Goal: Communication & Community: Participate in discussion

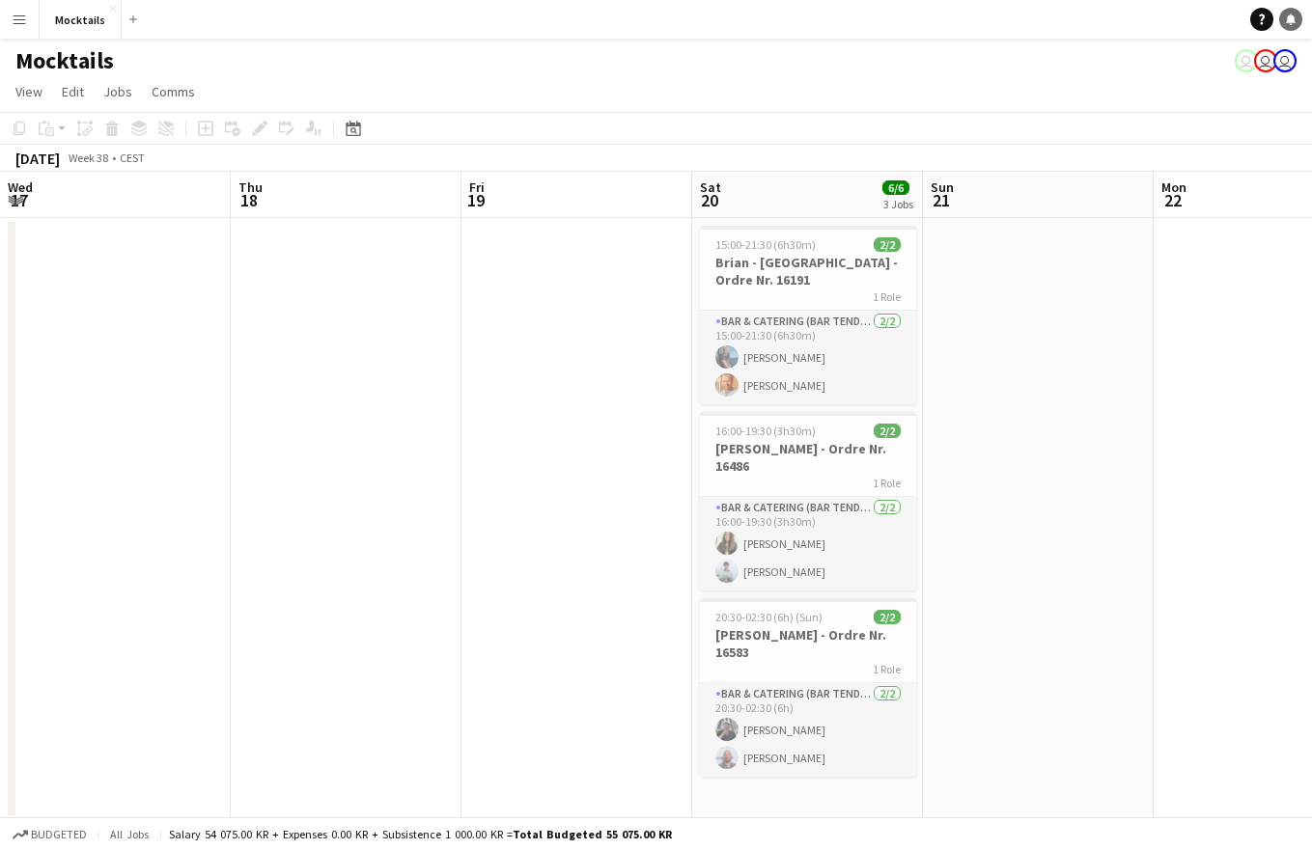
scroll to position [0, 408]
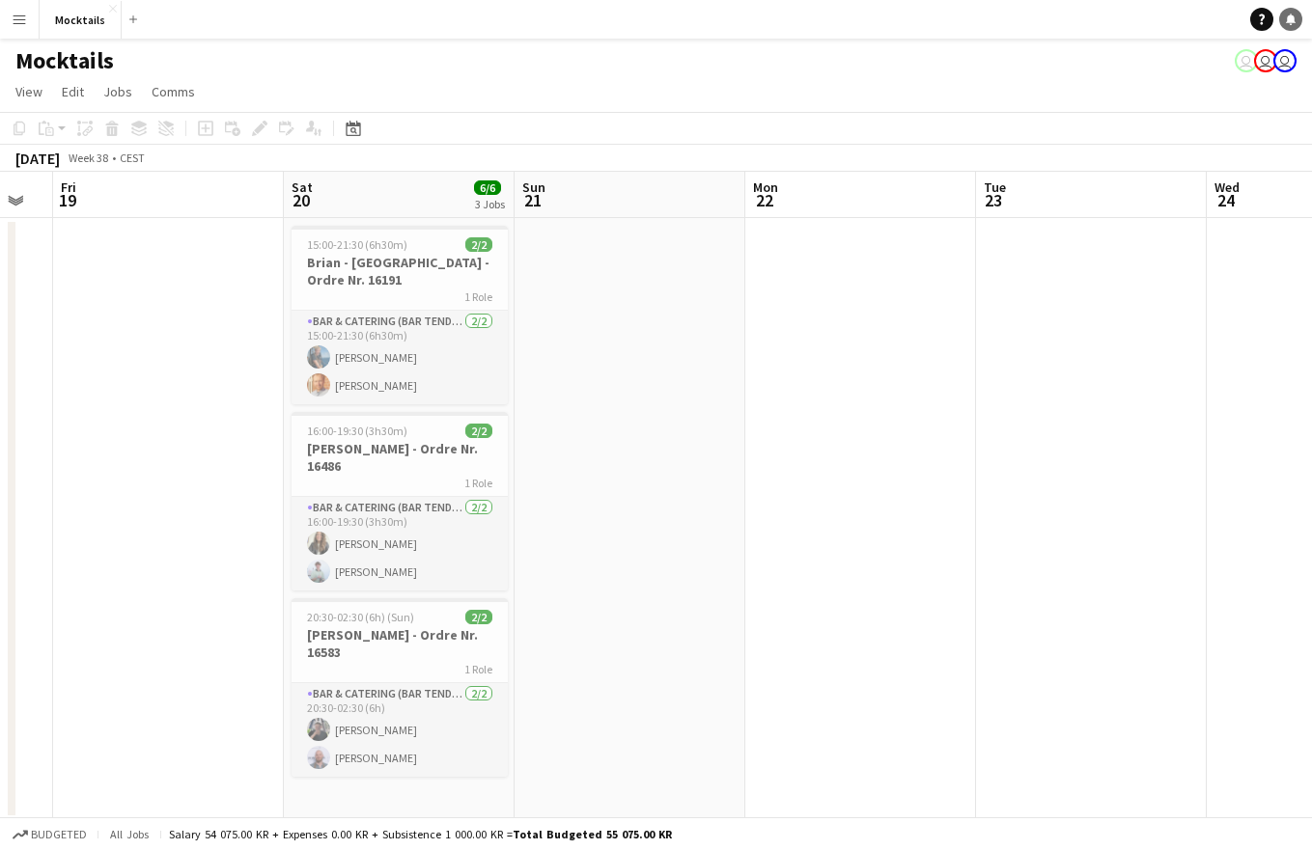
click at [1288, 22] on icon at bounding box center [1291, 19] width 10 height 10
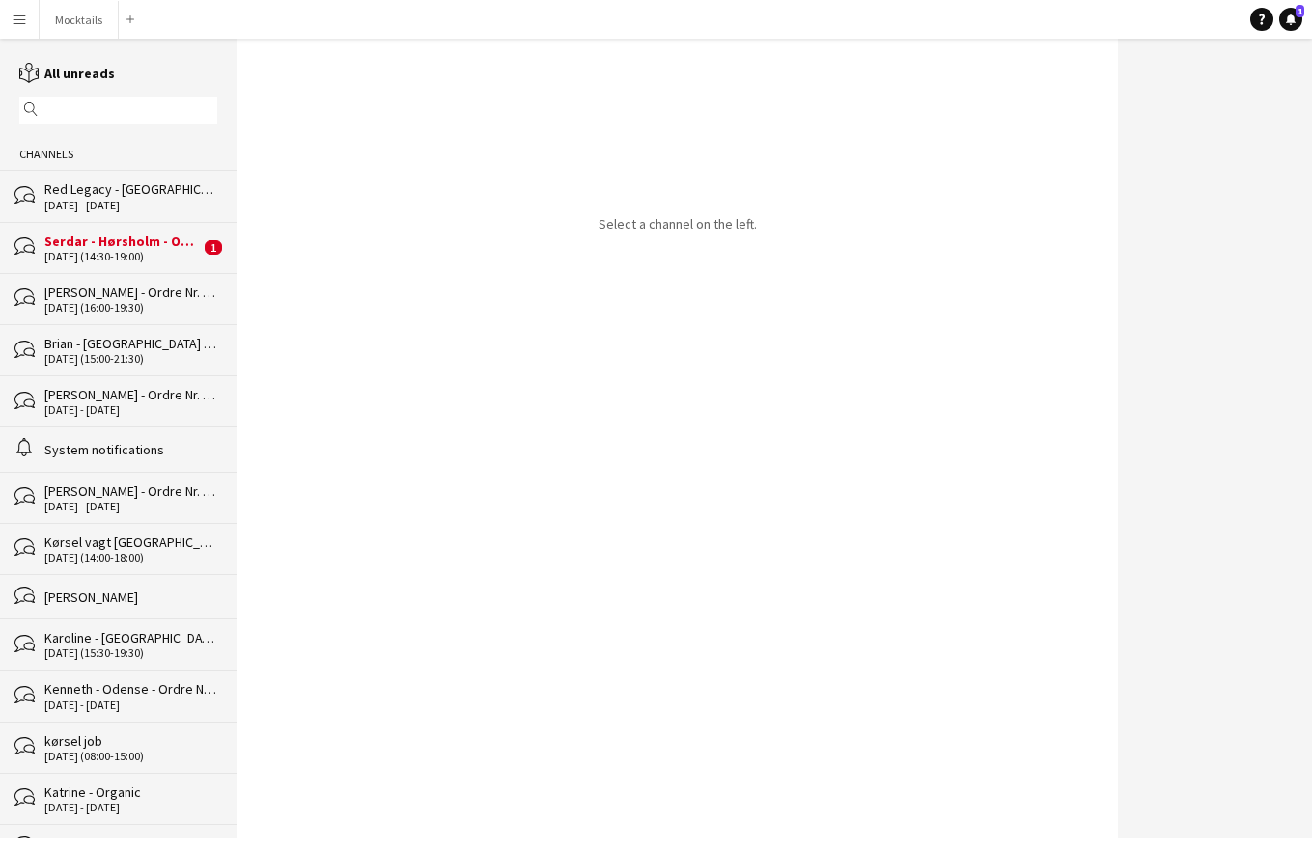
click at [125, 241] on div "Serdar - Hørsholm - Ordrenr. 16596" at bounding box center [121, 241] width 155 height 17
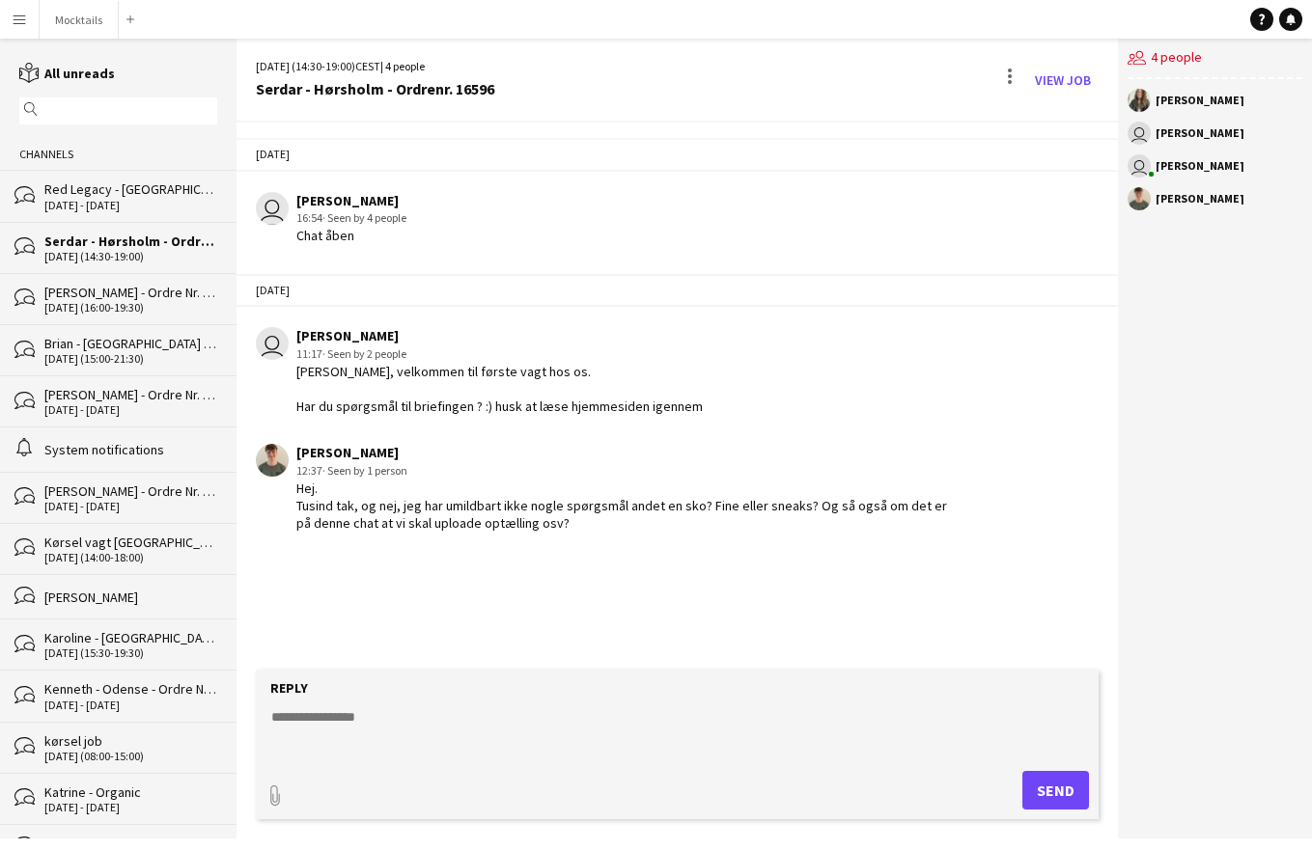
click at [437, 750] on textarea at bounding box center [681, 732] width 824 height 50
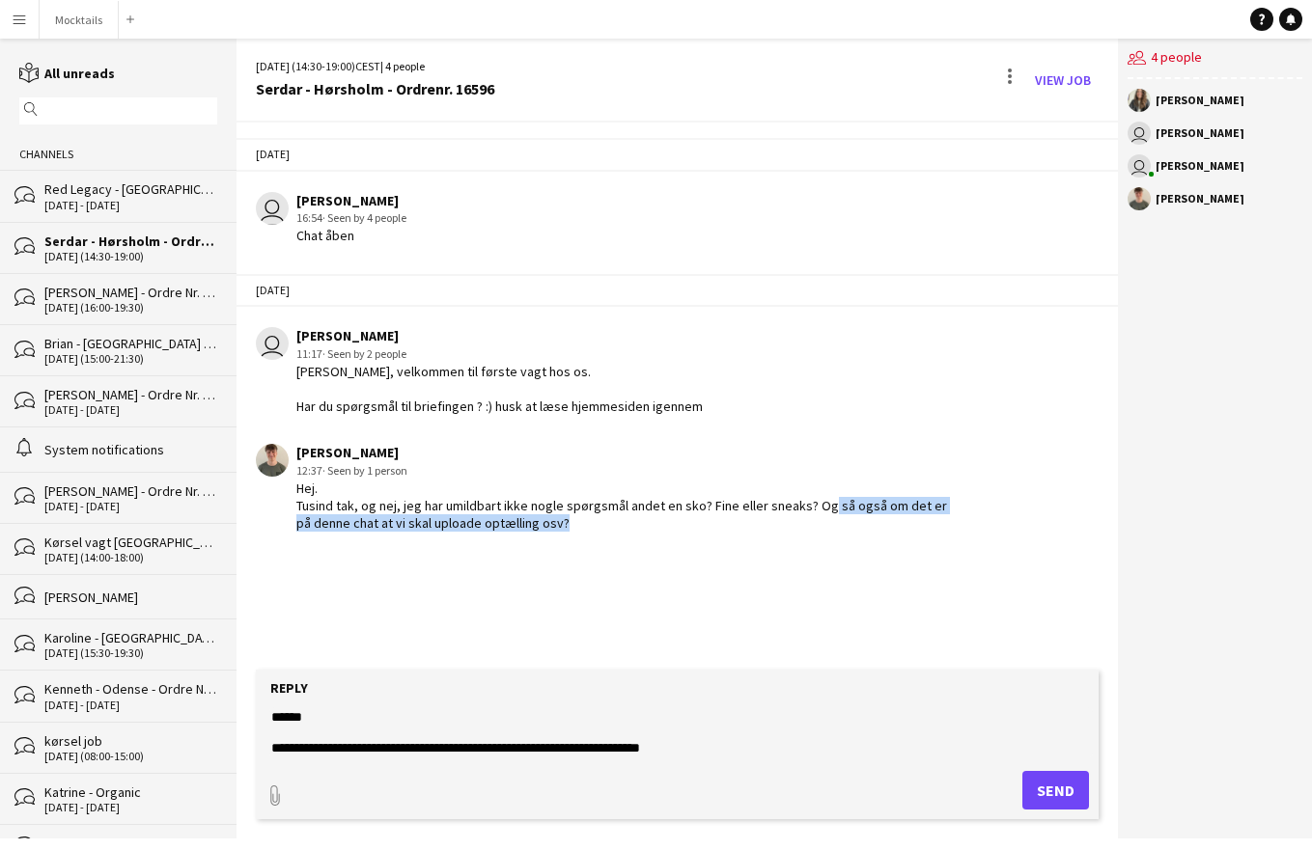
drag, startPoint x: 813, startPoint y: 503, endPoint x: 895, endPoint y: 547, distance: 93.3
click at [895, 547] on div "[DATE] user [PERSON_NAME] 16:54 · Seen by 4 people Chat åben [DATE] user [PERSO…" at bounding box center [677, 396] width 882 height 547
click at [753, 754] on textarea "**********" at bounding box center [681, 732] width 824 height 50
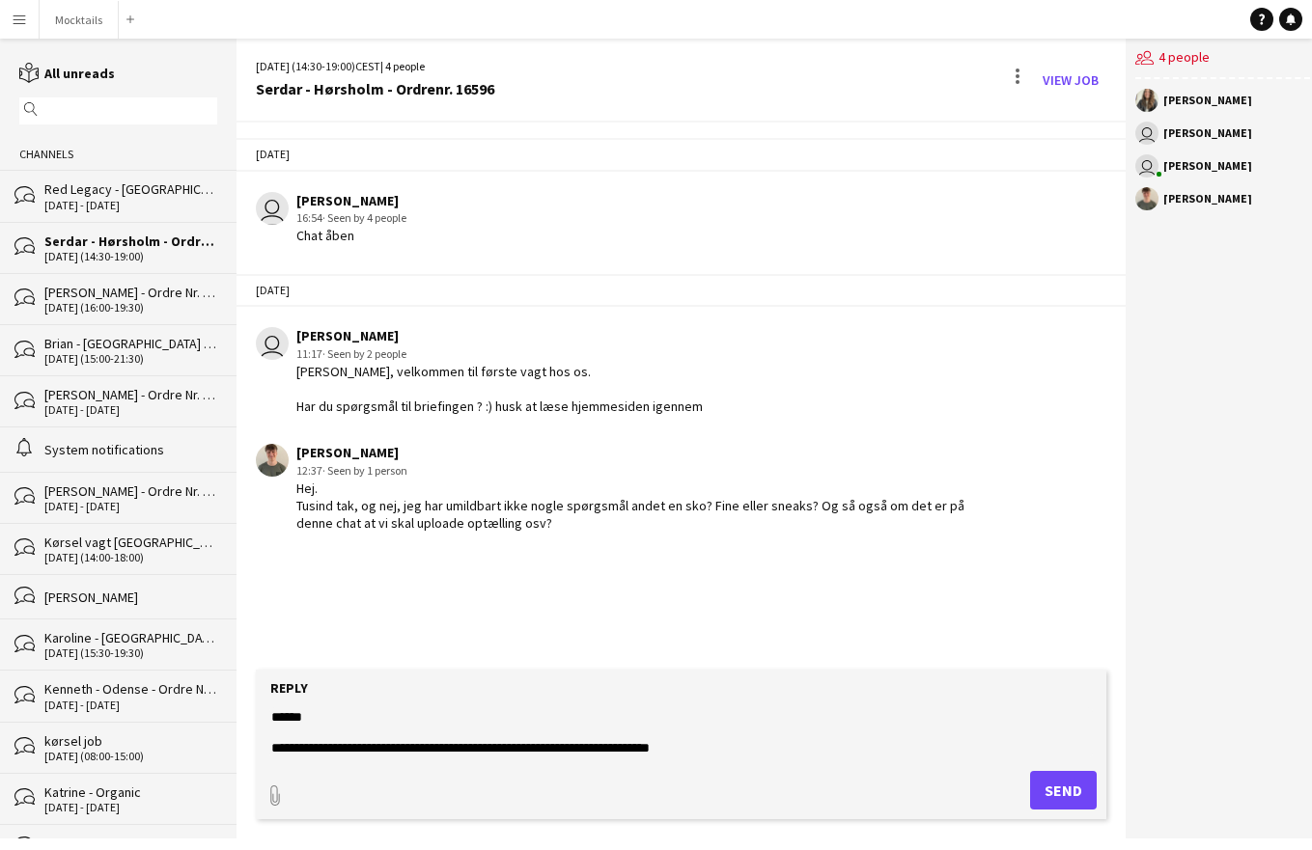
scroll to position [30, 0]
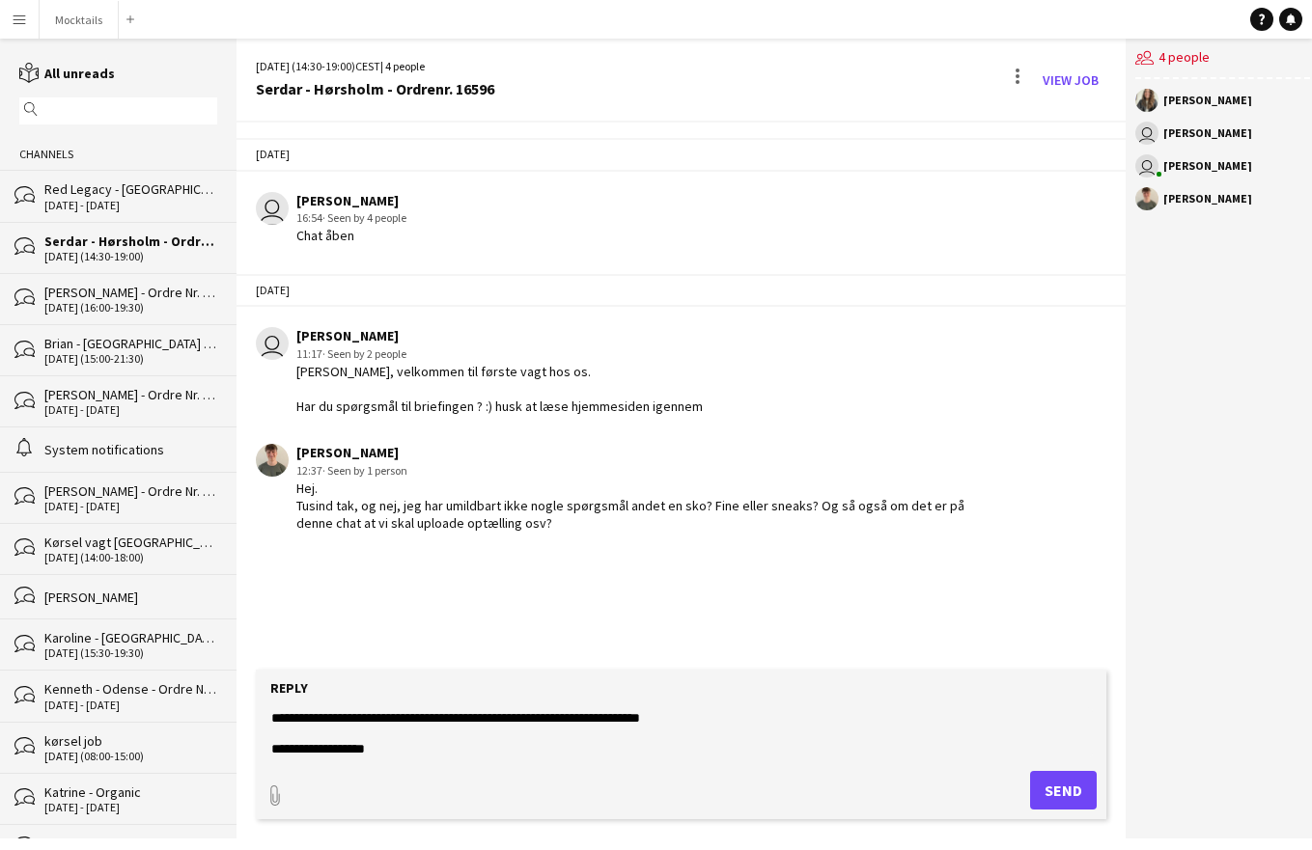
type textarea "**********"
click at [1052, 785] on button "Send" at bounding box center [1063, 790] width 67 height 39
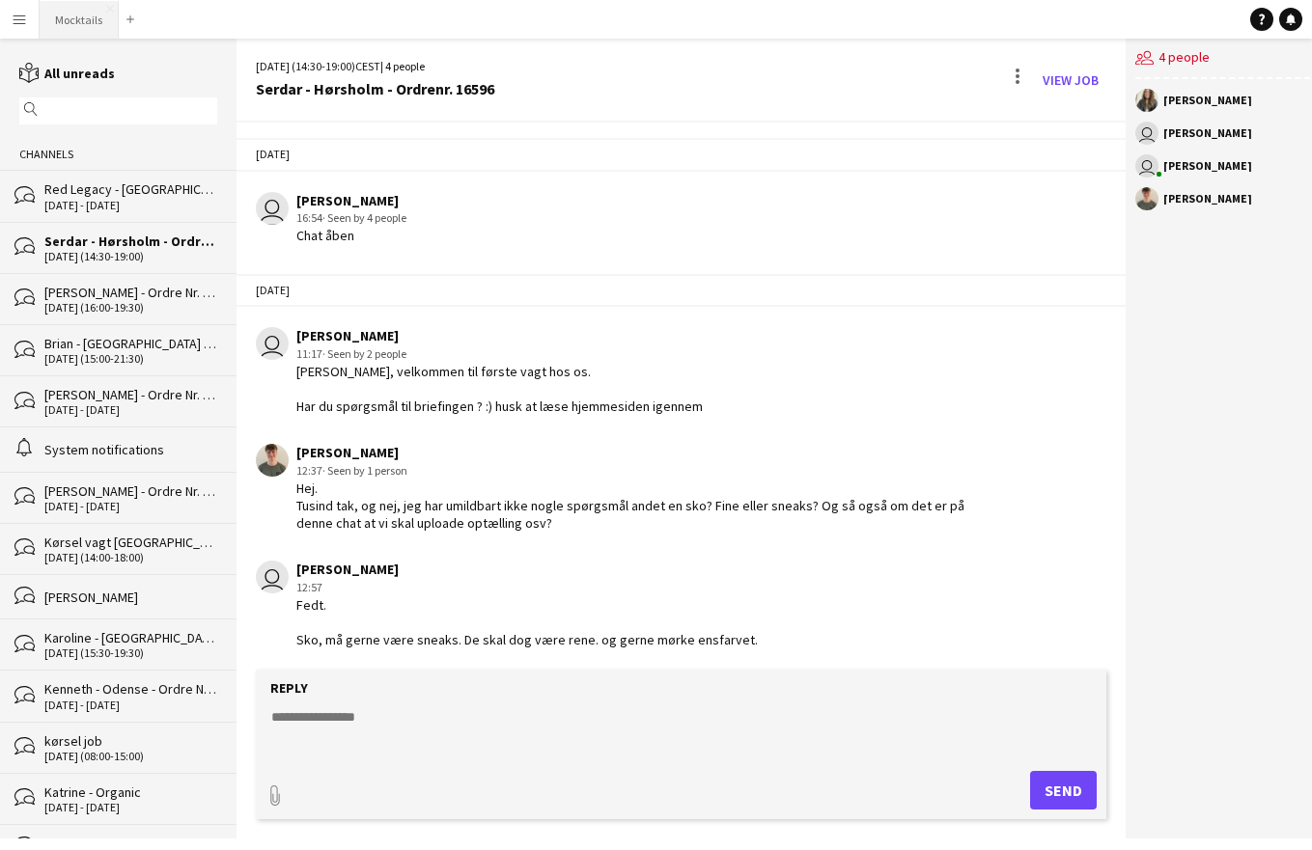
click at [79, 18] on button "Mocktails Close" at bounding box center [79, 20] width 79 height 38
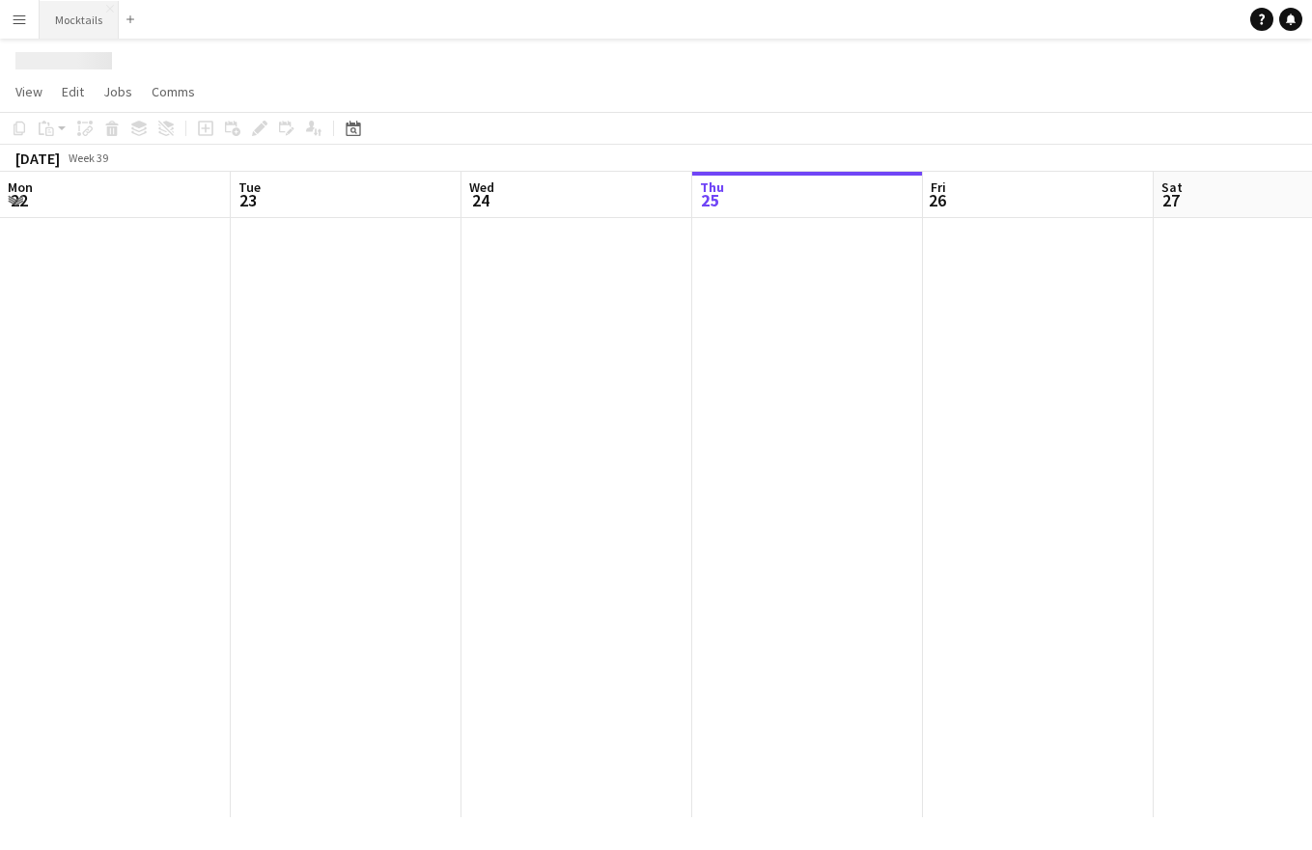
scroll to position [0, 461]
